Goal: Task Accomplishment & Management: Use online tool/utility

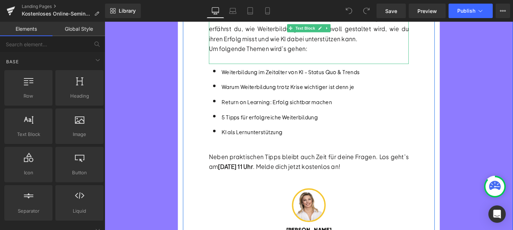
scroll to position [207, 0]
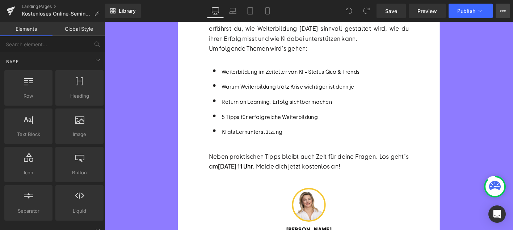
click at [503, 6] on button "View Live Page View with current Template Save Template to Library Schedule Pub…" at bounding box center [502, 11] width 14 height 14
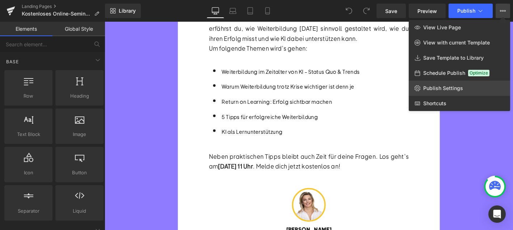
click at [430, 86] on span "Publish Settings" at bounding box center [443, 88] width 40 height 7
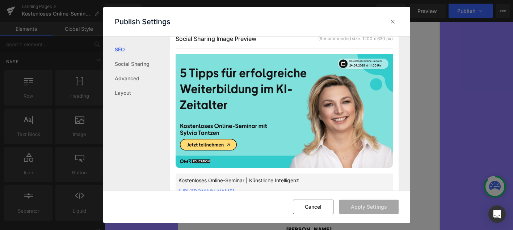
scroll to position [194, 0]
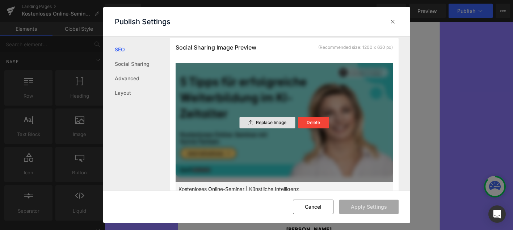
click at [282, 121] on p "Replace Image" at bounding box center [271, 122] width 30 height 5
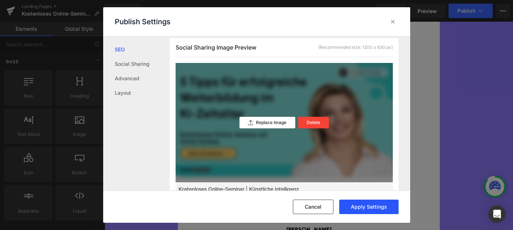
click at [384, 212] on button "Apply Settings" at bounding box center [368, 207] width 59 height 14
click at [391, 21] on icon at bounding box center [392, 21] width 7 height 7
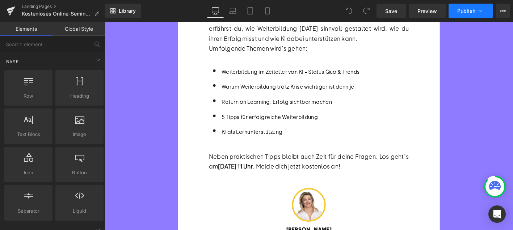
click at [474, 14] on button "Publish" at bounding box center [470, 11] width 44 height 14
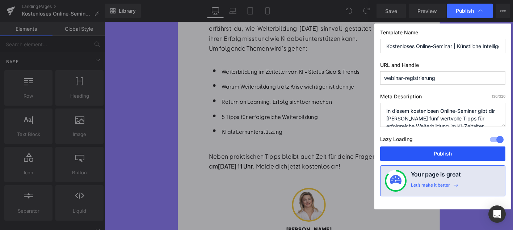
click at [417, 152] on button "Publish" at bounding box center [442, 154] width 125 height 14
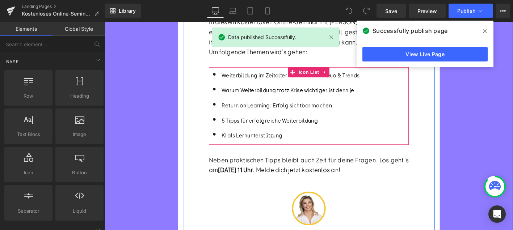
scroll to position [203, 0]
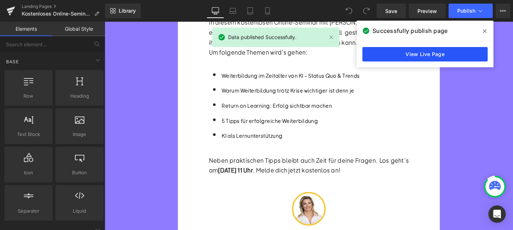
click at [438, 52] on link "View Live Page" at bounding box center [424, 54] width 125 height 14
